Goal: Task Accomplishment & Management: Use online tool/utility

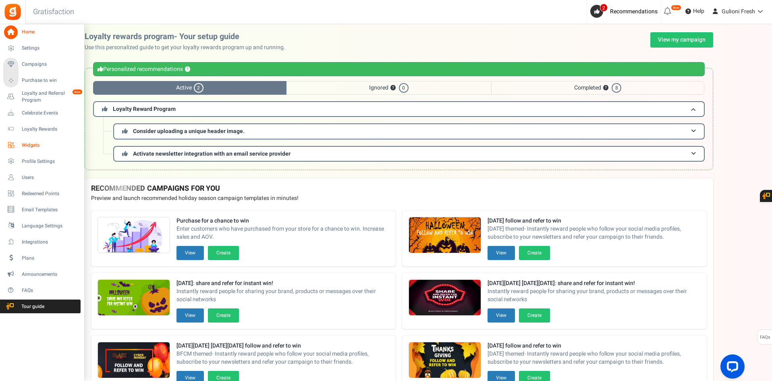
click at [31, 142] on span "Widgets" at bounding box center [50, 145] width 56 height 7
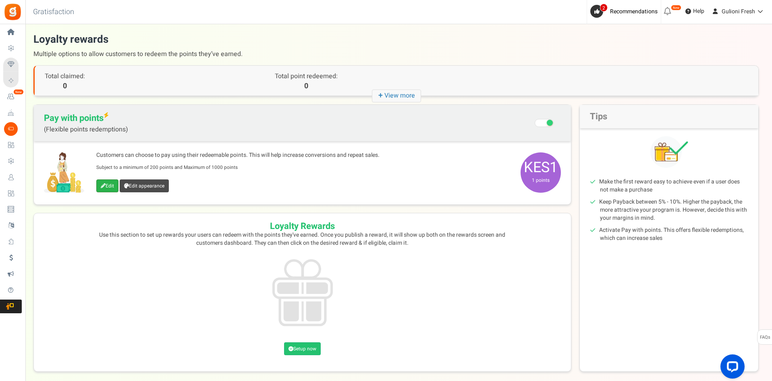
click at [111, 186] on link "Edit" at bounding box center [107, 185] width 22 height 13
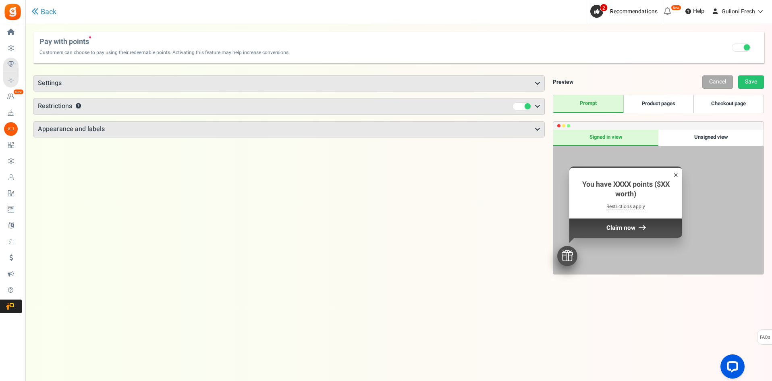
click at [402, 136] on h3 "Appearance and labels" at bounding box center [289, 129] width 511 height 15
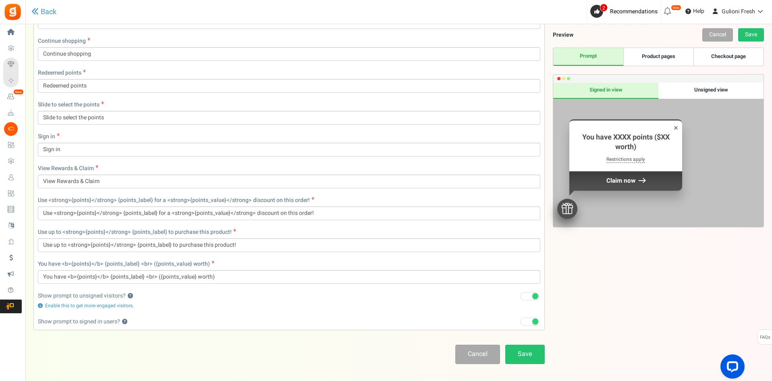
scroll to position [301, 0]
